Goal: Task Accomplishment & Management: Manage account settings

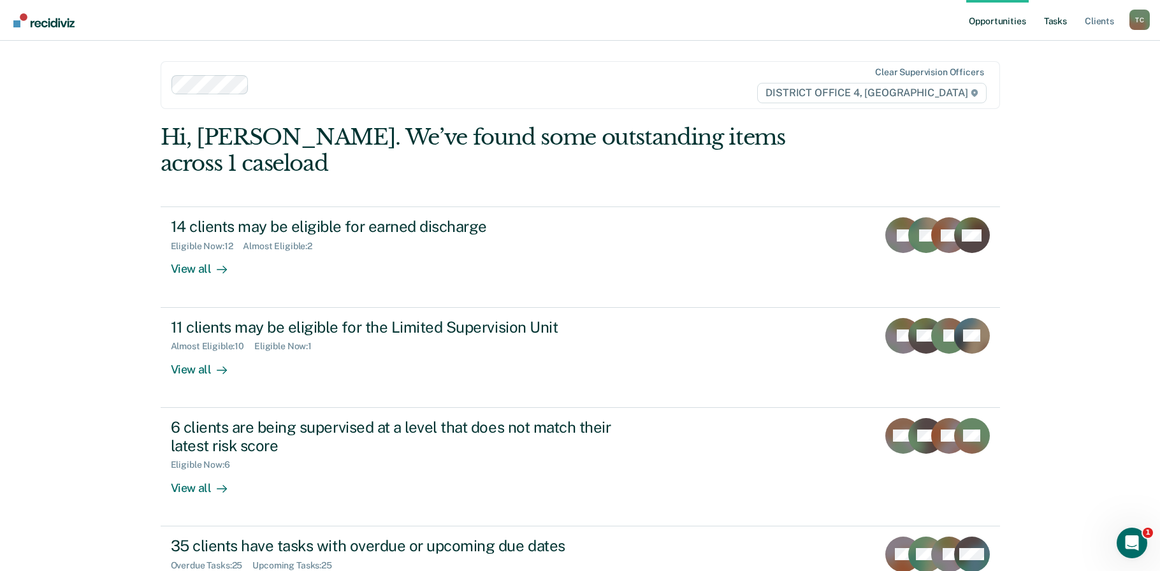
click at [1053, 19] on link "Tasks" at bounding box center [1055, 20] width 28 height 41
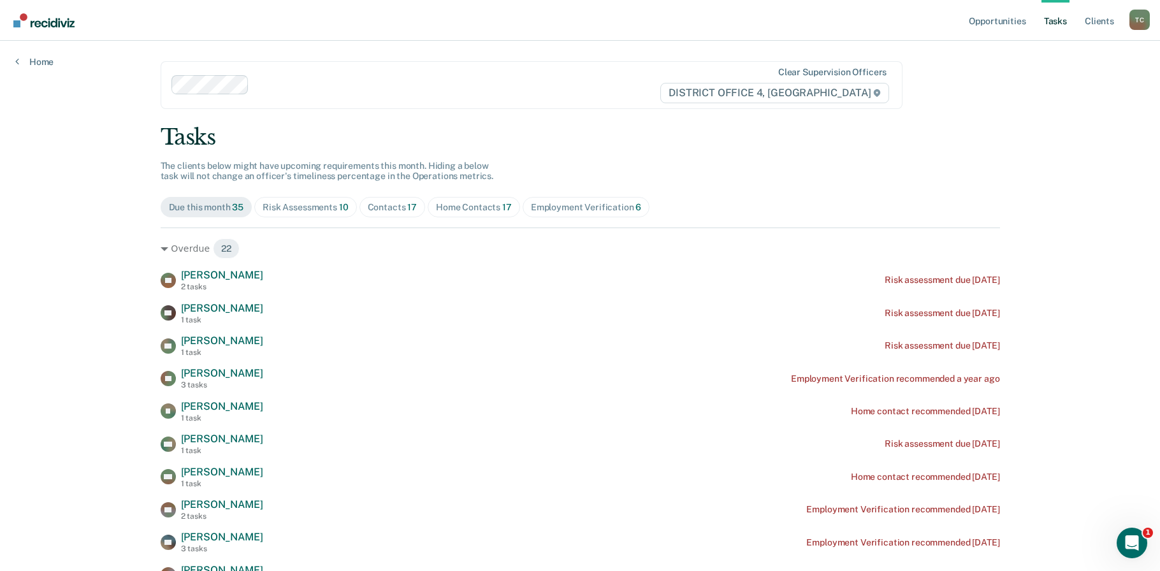
click at [449, 206] on div "Home Contacts 17" at bounding box center [474, 207] width 76 height 11
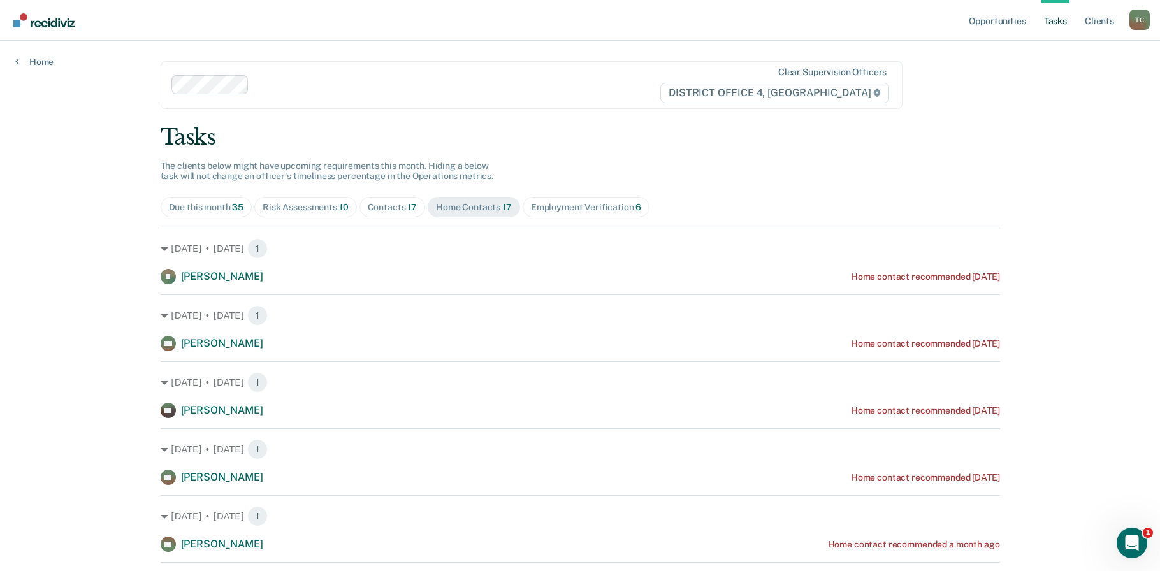
click at [190, 210] on div "Due this month 35" at bounding box center [206, 207] width 75 height 11
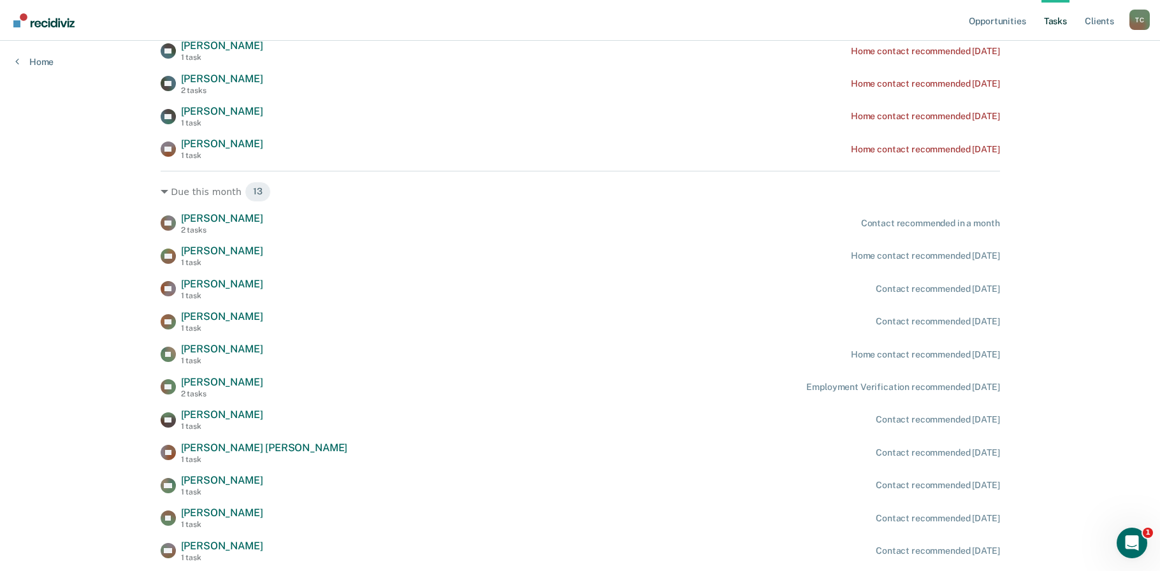
scroll to position [849, 0]
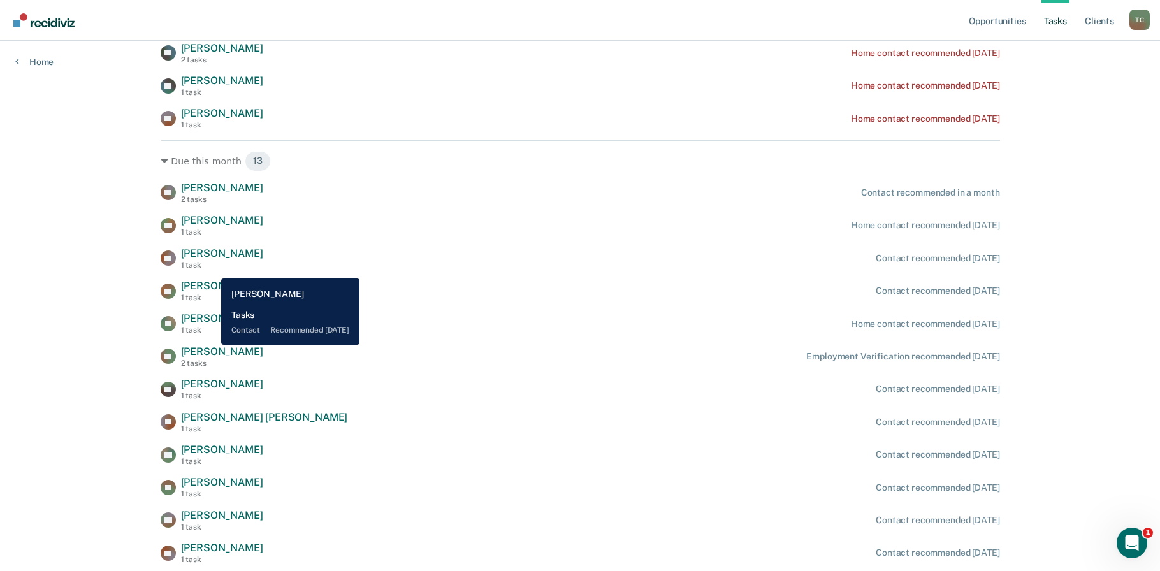
click at [212, 259] on span "[PERSON_NAME]" at bounding box center [222, 253] width 82 height 12
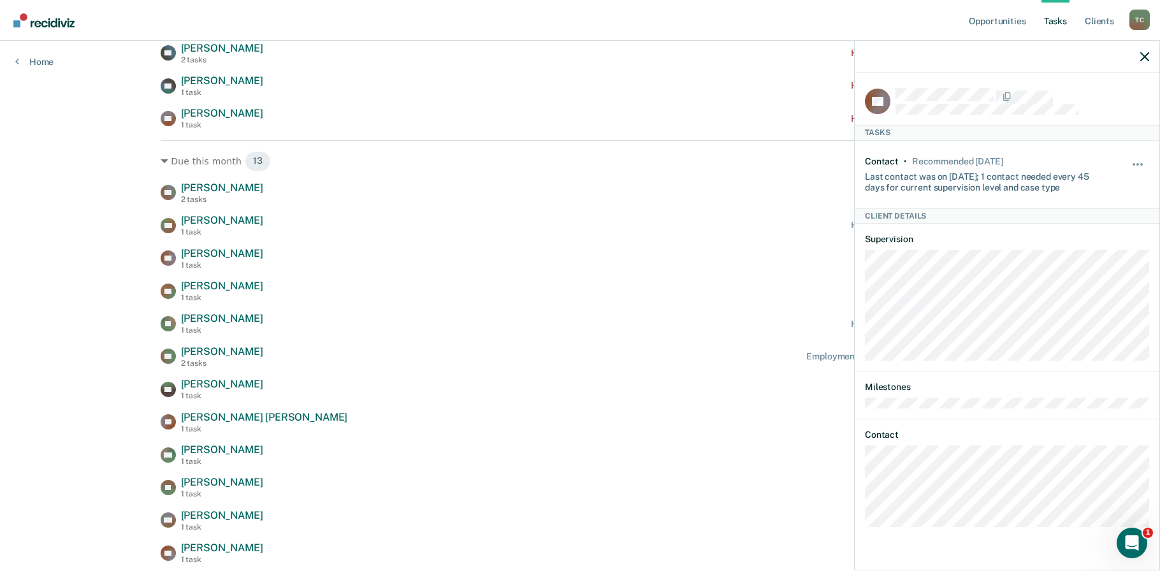
click at [1137, 59] on div at bounding box center [1006, 57] width 305 height 32
click at [1145, 53] on icon "button" at bounding box center [1144, 56] width 9 height 9
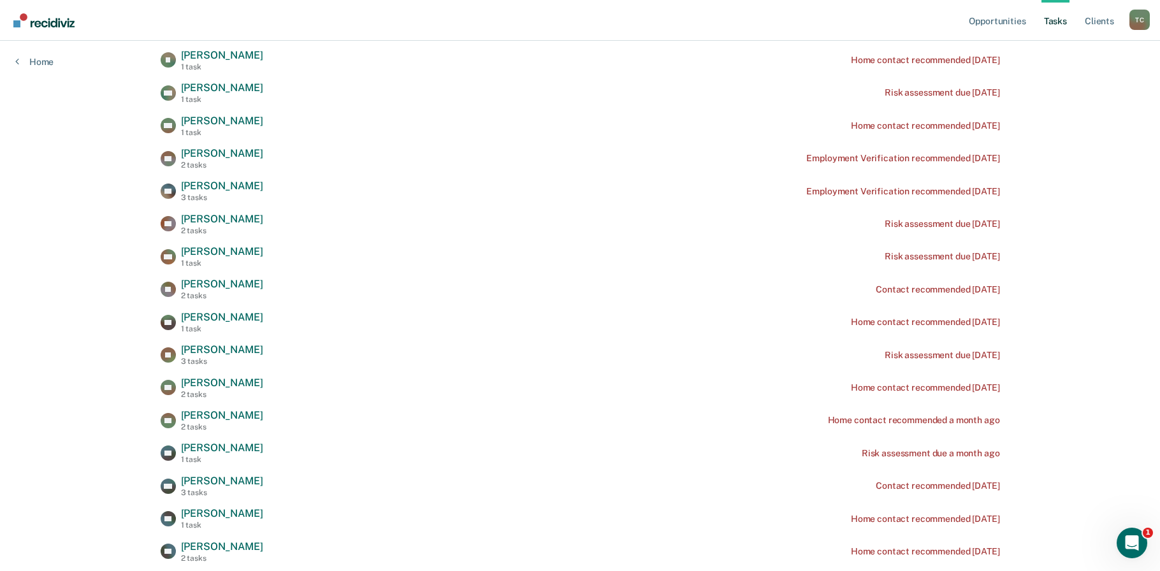
scroll to position [0, 0]
